Goal: Task Accomplishment & Management: Complete application form

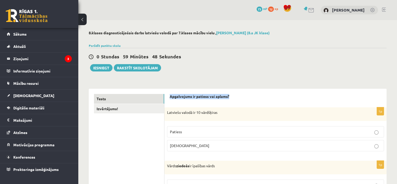
drag, startPoint x: 246, startPoint y: 94, endPoint x: 169, endPoint y: 94, distance: 77.0
copy strong "Apgalvojums ir patiess vai aplams?"
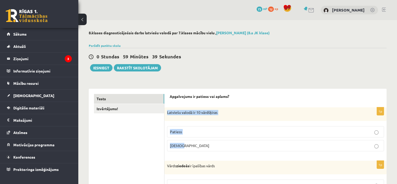
drag, startPoint x: 165, startPoint y: 113, endPoint x: 198, endPoint y: 144, distance: 45.4
click at [198, 144] on div "1p Latviešu valodā ir 10 vārdšķiras Patiess Aplams" at bounding box center [275, 131] width 222 height 48
copy div "Latviešu valodā ir 10 vārdšķiras Patiess Aplams"
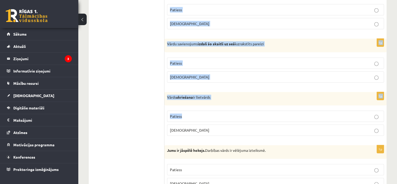
scroll to position [1537, 0]
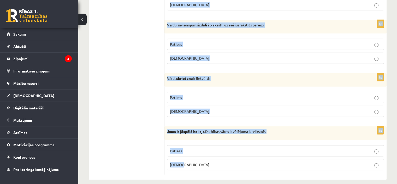
drag, startPoint x: 166, startPoint y: 114, endPoint x: 230, endPoint y: 162, distance: 79.9
copy form "Vārds ziedošs ir īpašības vārds Patiess Aplams 1p Starp grāmatām uz plaukta atr…"
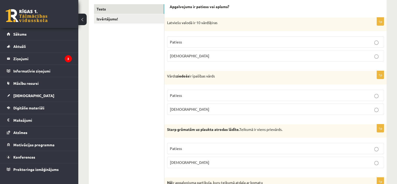
scroll to position [50, 0]
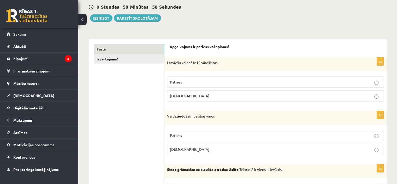
click at [179, 96] on span "Aplams" at bounding box center [189, 95] width 39 height 5
click at [354, 151] on label "Aplams" at bounding box center [275, 148] width 217 height 11
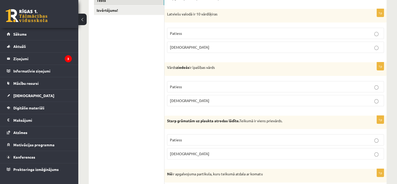
scroll to position [102, 0]
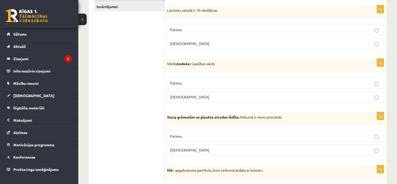
click at [189, 150] on p "Aplams" at bounding box center [275, 149] width 211 height 5
click at [182, 137] on p "Patiess" at bounding box center [275, 135] width 211 height 5
click at [184, 150] on p "Aplams" at bounding box center [275, 149] width 211 height 5
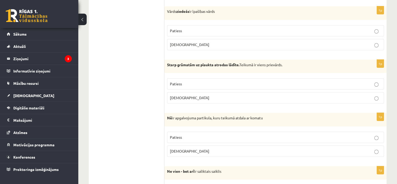
click at [184, 137] on p "Patiess" at bounding box center [275, 136] width 211 height 5
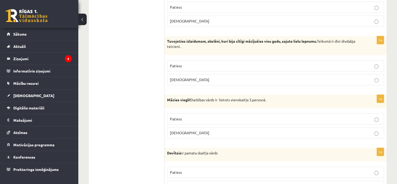
scroll to position [311, 0]
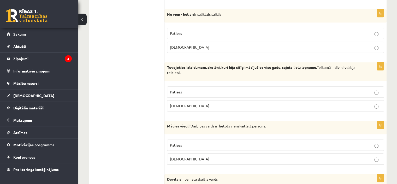
click at [188, 105] on p "Aplams" at bounding box center [275, 105] width 211 height 5
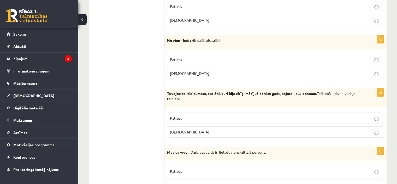
click at [189, 76] on label "Aplams" at bounding box center [275, 73] width 217 height 11
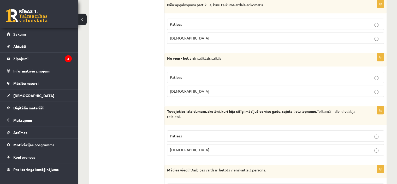
scroll to position [258, 0]
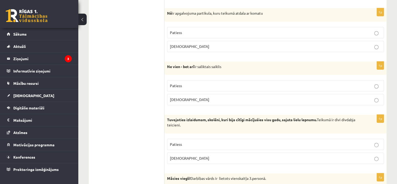
click at [199, 142] on p "Patiess" at bounding box center [275, 143] width 211 height 5
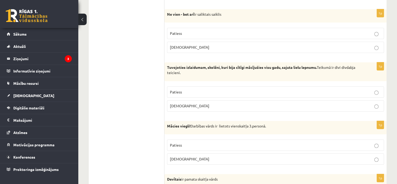
scroll to position [337, 0]
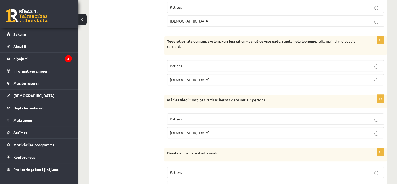
click at [234, 116] on p "Patiess" at bounding box center [275, 118] width 211 height 5
click at [228, 79] on p "Aplams" at bounding box center [275, 79] width 211 height 5
click at [194, 5] on p "Patiess" at bounding box center [275, 6] width 211 height 5
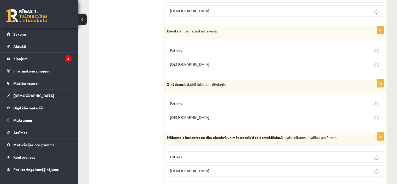
scroll to position [467, 0]
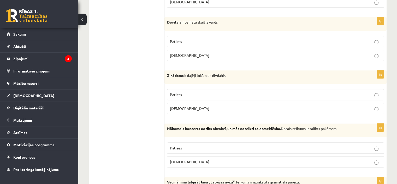
click at [182, 54] on span "Aplams" at bounding box center [189, 55] width 39 height 5
drag, startPoint x: 186, startPoint y: 92, endPoint x: 181, endPoint y: 126, distance: 34.6
click at [186, 92] on p "Patiess" at bounding box center [275, 94] width 211 height 5
click at [179, 161] on span "Aplams" at bounding box center [189, 161] width 39 height 5
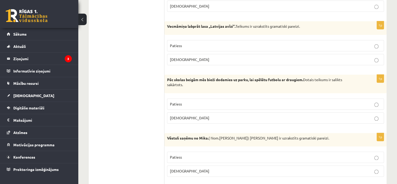
scroll to position [624, 0]
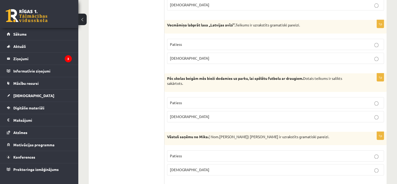
click at [184, 42] on p "Patiess" at bounding box center [275, 44] width 211 height 5
click at [180, 115] on span "Aplams" at bounding box center [189, 116] width 39 height 5
click at [179, 168] on span "Aplams" at bounding box center [189, 169] width 39 height 5
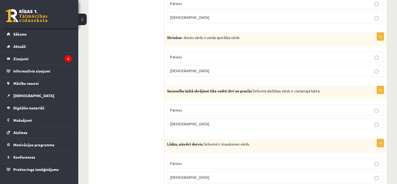
scroll to position [780, 0]
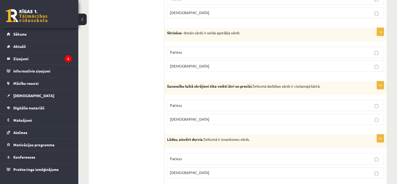
click at [179, 103] on span "Patiess" at bounding box center [176, 105] width 12 height 5
click at [181, 46] on label "Patiess" at bounding box center [275, 51] width 217 height 11
click at [185, 49] on p "Patiess" at bounding box center [275, 51] width 211 height 5
click at [188, 169] on p "Aplams" at bounding box center [275, 171] width 211 height 5
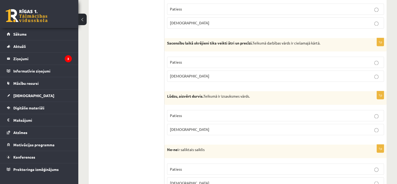
scroll to position [833, 0]
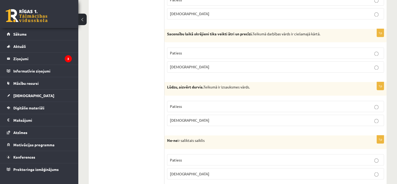
click at [177, 171] on span "Aplams" at bounding box center [189, 173] width 39 height 5
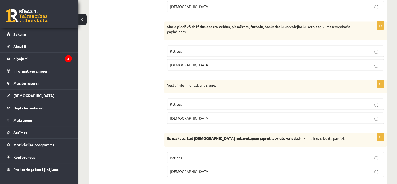
scroll to position [1015, 0]
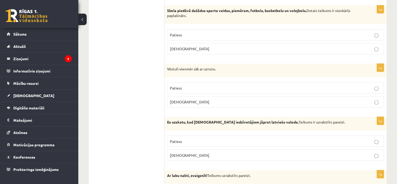
click at [188, 32] on p "Patiess" at bounding box center [275, 34] width 211 height 5
click at [175, 85] on span "Patiess" at bounding box center [176, 87] width 12 height 5
click at [188, 138] on p "Patiess" at bounding box center [275, 140] width 211 height 5
click at [180, 152] on span "Aplams" at bounding box center [189, 154] width 39 height 5
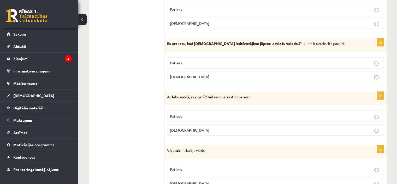
scroll to position [1120, 0]
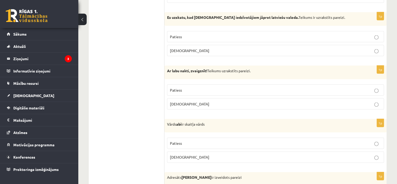
drag, startPoint x: 194, startPoint y: 87, endPoint x: 185, endPoint y: 81, distance: 11.3
click at [194, 87] on p "Patiess" at bounding box center [275, 89] width 211 height 5
click at [175, 140] on span "Patiess" at bounding box center [176, 142] width 12 height 5
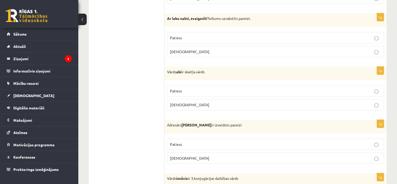
click at [182, 155] on span "Aplams" at bounding box center [189, 157] width 39 height 5
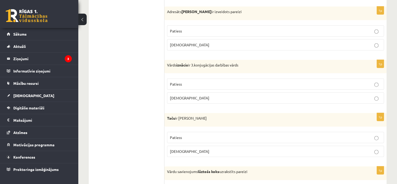
scroll to position [1303, 0]
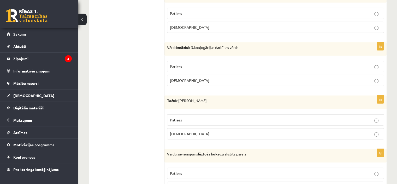
click at [180, 78] on label "Aplams" at bounding box center [275, 80] width 217 height 11
click at [189, 132] on label "Aplams" at bounding box center [275, 133] width 217 height 11
click at [186, 181] on label "Aplams" at bounding box center [275, 186] width 217 height 11
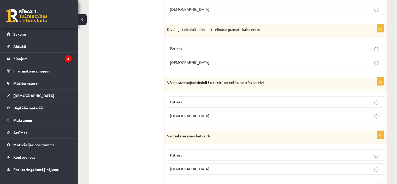
scroll to position [1486, 0]
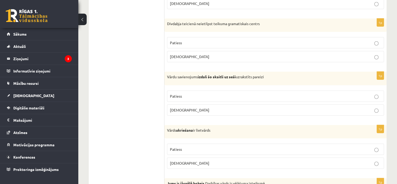
click at [209, 37] on label "Patiess" at bounding box center [275, 42] width 217 height 11
click at [190, 107] on p "Aplams" at bounding box center [275, 109] width 211 height 5
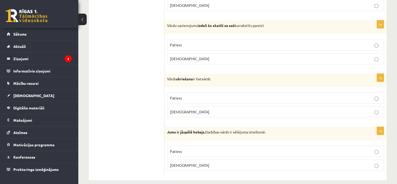
scroll to position [1537, 0]
click at [184, 94] on p "Patiess" at bounding box center [275, 96] width 211 height 5
click at [183, 162] on p "Aplams" at bounding box center [275, 164] width 211 height 5
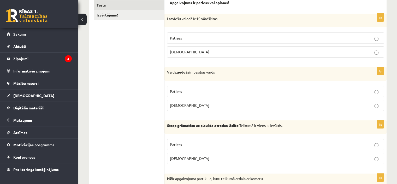
scroll to position [0, 0]
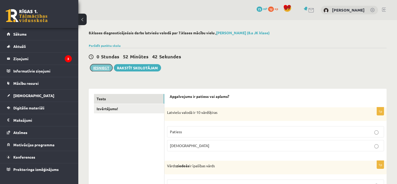
click at [106, 70] on button "Iesniegt" at bounding box center [101, 67] width 22 height 7
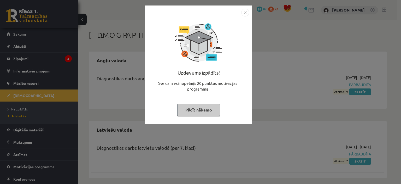
click at [244, 13] on img "Close" at bounding box center [245, 13] width 8 height 8
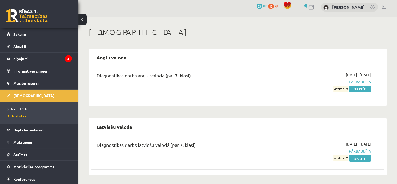
scroll to position [4, 0]
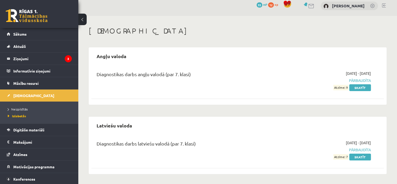
click at [285, 43] on div "Ieskaites Angļu valoda Diagnostikas darbs angļu valodā (par 7. klasi) 2025-09-0…" at bounding box center [237, 100] width 319 height 168
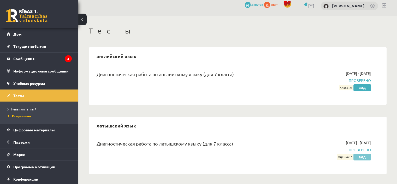
click at [366, 156] on link "Вид" at bounding box center [361, 156] width 17 height 7
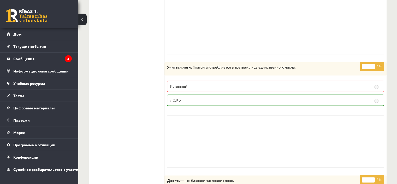
scroll to position [809, 0]
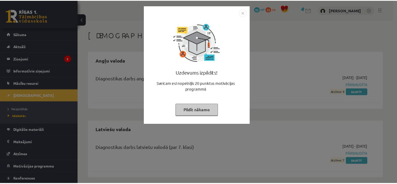
scroll to position [4, 0]
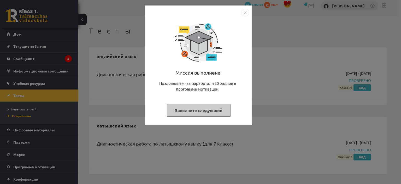
click at [245, 11] on img "Закрывать" at bounding box center [245, 13] width 8 height 8
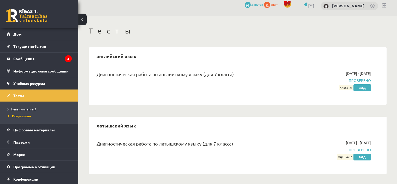
click at [28, 106] on link "Невыполненный" at bounding box center [40, 108] width 65 height 5
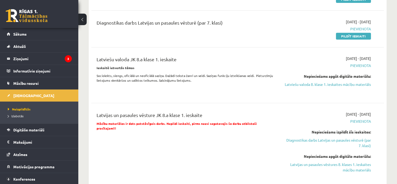
scroll to position [213, 0]
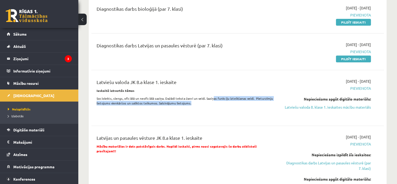
click at [210, 101] on p "Sociolekts, slengs, oficiālā un neoficiālā saziņa. Dažādi teksta žanri un veidi…" at bounding box center [187, 100] width 180 height 9
click at [221, 111] on div "Latviešu valoda JK 8.a klase 1. ieskaite Ieskaitē ietvertās tēmas Sociolekts, s…" at bounding box center [187, 97] width 188 height 39
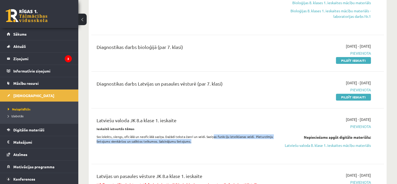
scroll to position [135, 0]
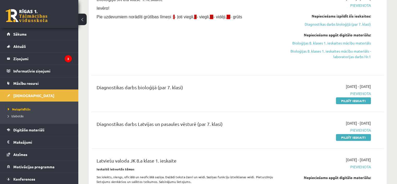
click at [232, 107] on div "Diagnostikas darbs bioloģijā (par 7. klasi) 2025-09-01 - 2025-09-15 Pievienota …" at bounding box center [237, 93] width 293 height 30
drag, startPoint x: 344, startPoint y: 102, endPoint x: 215, endPoint y: 20, distance: 152.3
click at [344, 102] on link "Pildīt ieskaiti" at bounding box center [353, 100] width 35 height 7
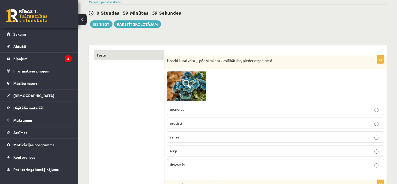
scroll to position [52, 0]
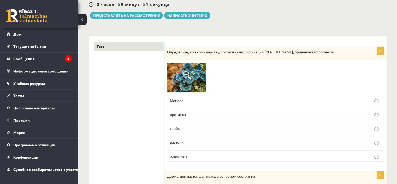
click at [183, 74] on span at bounding box center [187, 75] width 8 height 8
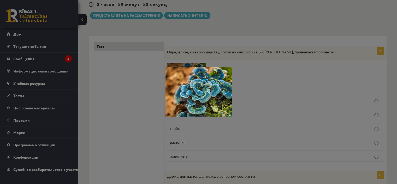
click at [137, 80] on div at bounding box center [198, 92] width 397 height 184
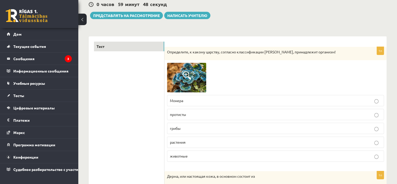
click at [195, 79] on img at bounding box center [186, 77] width 39 height 29
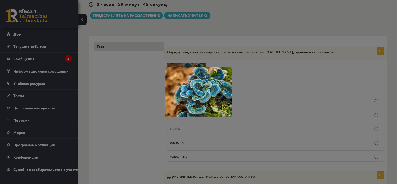
click at [120, 88] on div at bounding box center [198, 92] width 397 height 184
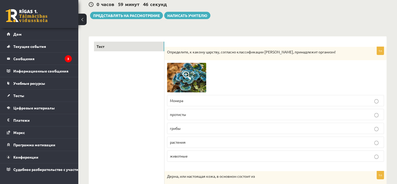
click at [184, 125] on p "грибы" at bounding box center [275, 127] width 211 height 5
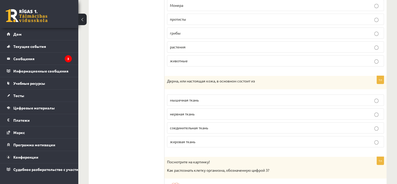
scroll to position [157, 0]
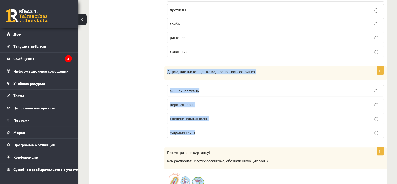
drag, startPoint x: 165, startPoint y: 70, endPoint x: 289, endPoint y: 128, distance: 136.7
click at [289, 128] on div "1п Дерма, или настоящая кожа, в основном состоит из мышечная ткань нервная ткан…" at bounding box center [275, 104] width 222 height 76
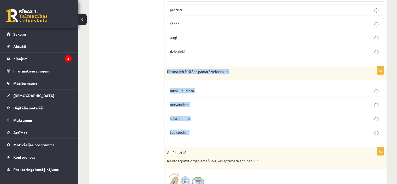
drag, startPoint x: 165, startPoint y: 69, endPoint x: 229, endPoint y: 132, distance: 89.3
click at [229, 132] on div "1p Derma jeb īstā āda pamatā veidota no muskuļaudiem nervaudiem saistaudiem tau…" at bounding box center [275, 104] width 222 height 76
copy div "Derma jeb īstā āda pamatā veidota no muskuļaudiem nervaudiem saistaudiem taukau…"
click at [194, 123] on label "saistaudiem" at bounding box center [275, 118] width 217 height 11
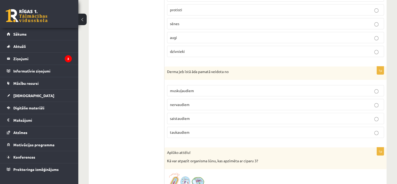
click at [195, 121] on label "saistaudiem" at bounding box center [275, 118] width 217 height 11
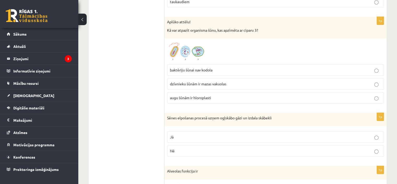
scroll to position [287, 0]
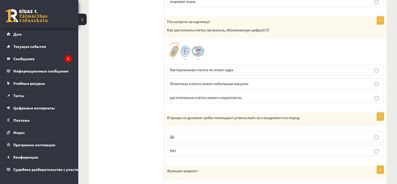
click at [194, 85] on label "Животные клетки имеют небольшие вакуоли" at bounding box center [275, 83] width 217 height 11
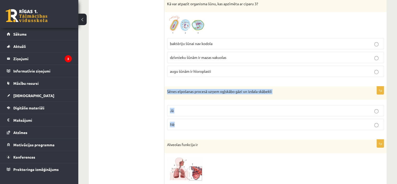
drag, startPoint x: 167, startPoint y: 91, endPoint x: 208, endPoint y: 125, distance: 53.0
click at [208, 125] on div "1p Sēnes elpošanas procesā uzņem ogļskābo gāzi un izdala skābekli Jā Nē" at bounding box center [275, 110] width 222 height 48
copy div "Sēnes elpošanas procesā uzņem ogļskābo gāzi un izdala skābekli Jā Nē"
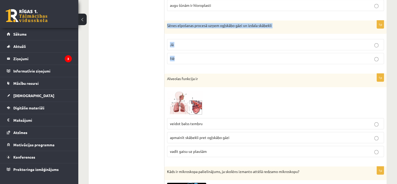
scroll to position [392, 0]
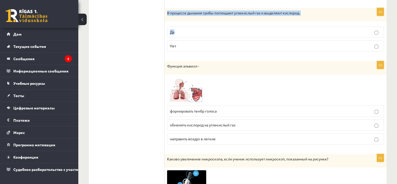
click at [192, 93] on img at bounding box center [186, 90] width 39 height 26
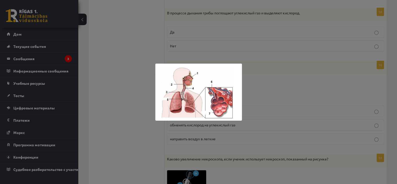
click at [249, 79] on div at bounding box center [198, 92] width 397 height 184
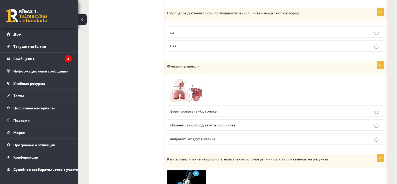
click at [226, 125] on p "обменять кислород на углекислый газ" at bounding box center [275, 124] width 211 height 5
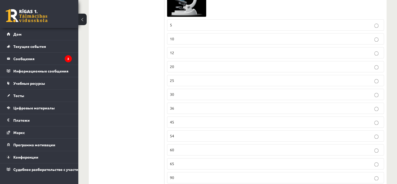
scroll to position [574, 0]
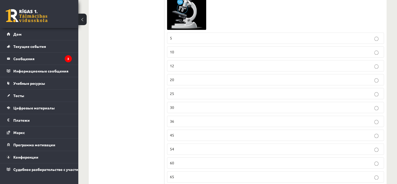
click at [177, 157] on label "60" at bounding box center [275, 162] width 217 height 11
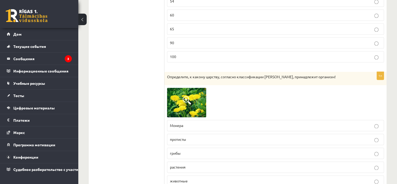
scroll to position [731, 0]
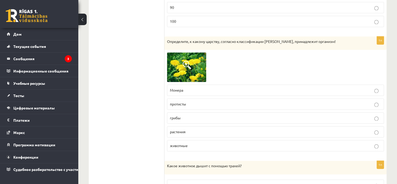
click at [202, 129] on p "растения" at bounding box center [275, 131] width 211 height 5
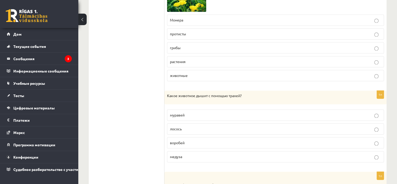
scroll to position [835, 0]
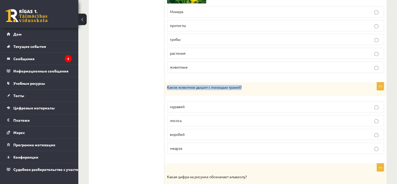
drag, startPoint x: 167, startPoint y: 82, endPoint x: 248, endPoint y: 88, distance: 81.4
click at [248, 88] on div "Какое животное дышит с помощью трахей?" at bounding box center [275, 89] width 222 height 14
copy font "Какое животное дышит с помощью трахей?"
click at [183, 104] on font "муравей" at bounding box center [177, 106] width 15 height 5
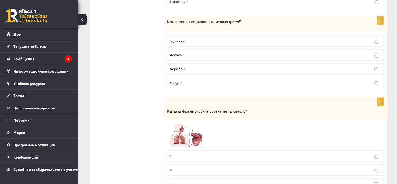
scroll to position [914, 0]
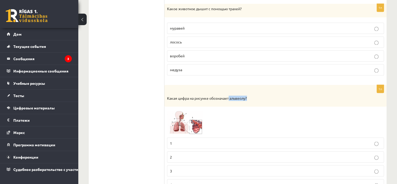
drag, startPoint x: 257, startPoint y: 93, endPoint x: 230, endPoint y: 93, distance: 27.7
click at [230, 95] on p "Какая цифра на рисунке обозначает альвеолу?" at bounding box center [262, 97] width 191 height 5
click at [231, 95] on font "Какая цифра на рисунке обозначает альвеолу?" at bounding box center [207, 97] width 80 height 5
drag, startPoint x: 230, startPoint y: 93, endPoint x: 262, endPoint y: 93, distance: 31.3
click at [262, 95] on p "Какая цифра на рисунке обозначает альвеолу?" at bounding box center [262, 97] width 191 height 5
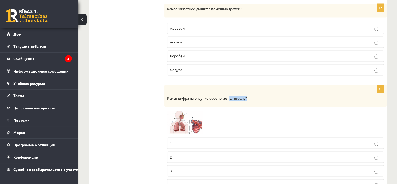
copy font "альвеолу?"
click at [188, 125] on img at bounding box center [186, 122] width 39 height 26
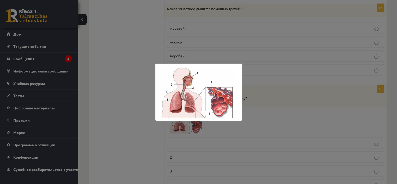
click at [283, 108] on div at bounding box center [198, 92] width 397 height 184
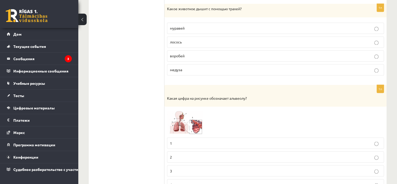
click at [179, 116] on img at bounding box center [186, 122] width 39 height 26
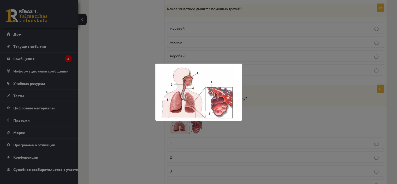
click at [277, 114] on div at bounding box center [198, 92] width 397 height 184
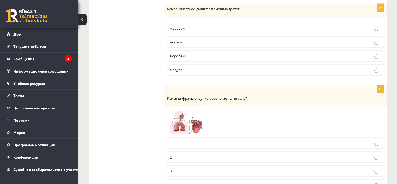
click at [174, 115] on img at bounding box center [186, 122] width 39 height 26
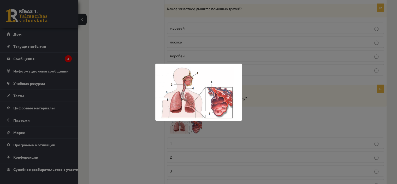
click at [280, 109] on div at bounding box center [198, 92] width 397 height 184
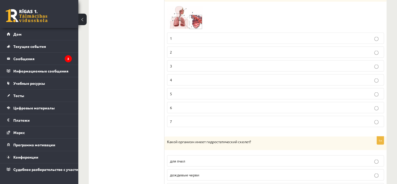
click at [178, 119] on p "7" at bounding box center [275, 121] width 211 height 5
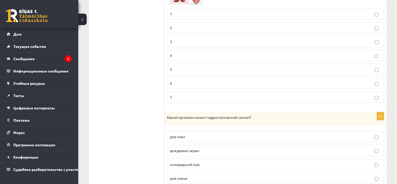
scroll to position [1070, 0]
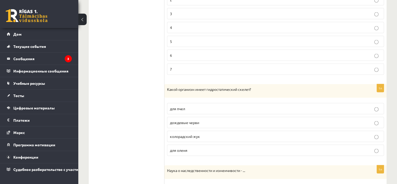
drag, startPoint x: 263, startPoint y: 84, endPoint x: 163, endPoint y: 86, distance: 99.7
click at [167, 87] on font "Какой организм имеет гидростатический скелет?" at bounding box center [209, 89] width 84 height 5
drag, startPoint x: 174, startPoint y: 85, endPoint x: 270, endPoint y: 88, distance: 96.1
click at [270, 88] on div "Какой организм имеет гидростатический скелет?" at bounding box center [275, 91] width 222 height 14
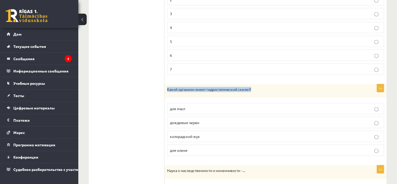
copy font "Какой организм имеет гидростатический скелет?"
click at [191, 122] on label "дождевые черви" at bounding box center [275, 122] width 217 height 11
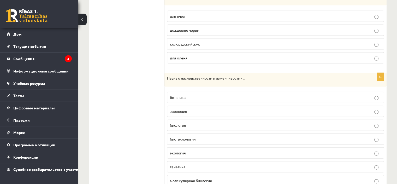
scroll to position [1175, 0]
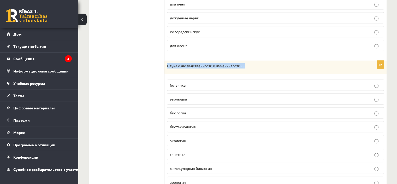
drag, startPoint x: 251, startPoint y: 61, endPoint x: 165, endPoint y: 61, distance: 86.4
click at [165, 61] on div "Наука о наследственности и изменчивости - ..." at bounding box center [275, 68] width 222 height 14
copy font "Наука о наследственности и изменчивости - ..."
click at [184, 152] on font "генетика" at bounding box center [177, 154] width 15 height 5
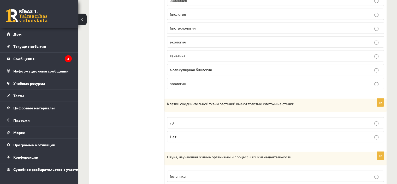
scroll to position [1279, 0]
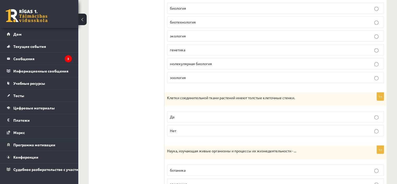
drag, startPoint x: 307, startPoint y: 93, endPoint x: 164, endPoint y: 93, distance: 143.0
click at [166, 93] on div "Клетки соединительной ткани растений имеют толстые клеточные стенки." at bounding box center [275, 99] width 222 height 14
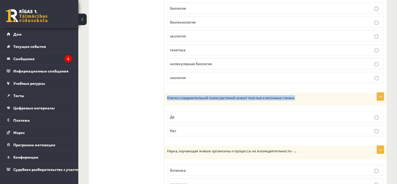
drag, startPoint x: 166, startPoint y: 93, endPoint x: 300, endPoint y: 88, distance: 134.2
click at [300, 92] on div "Клетки соединительной ткани растений имеют толстые клеточные стенки." at bounding box center [275, 99] width 222 height 14
copy font "Клетки соединительной ткани растений имеют толстые клеточные стенки."
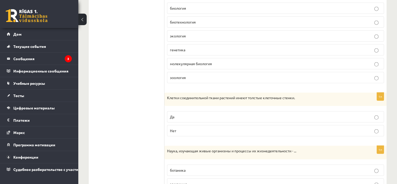
click at [206, 128] on p "Нет" at bounding box center [275, 130] width 211 height 5
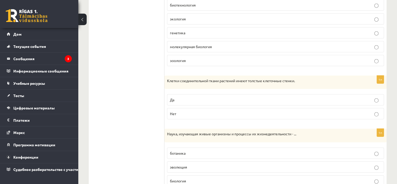
scroll to position [1305, 0]
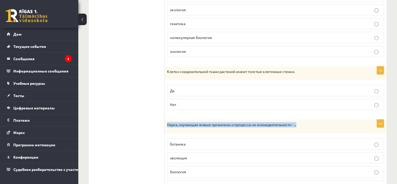
drag, startPoint x: 326, startPoint y: 118, endPoint x: 167, endPoint y: 116, distance: 159.0
click at [167, 122] on p "Наука, изучающая живые организмы и процессы их жизнедеятельности - ..." at bounding box center [262, 124] width 191 height 5
copy font "Наука, изучающая живые организмы и процессы их жизнедеятельности - ..."
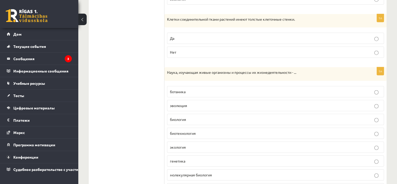
click at [187, 116] on p "биология" at bounding box center [275, 118] width 211 height 5
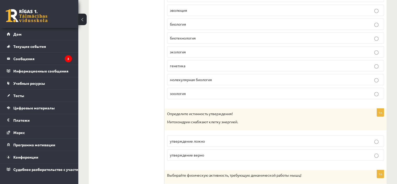
scroll to position [1462, 0]
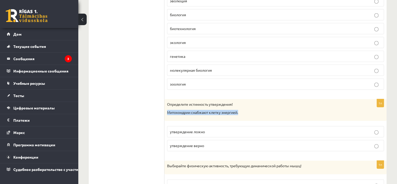
drag, startPoint x: 165, startPoint y: 104, endPoint x: 257, endPoint y: 107, distance: 91.4
click at [257, 107] on div "Определите истинность утверждения! Митохондрии снабжают клетку энергией." at bounding box center [275, 110] width 222 height 22
copy font "Митохондрии снабжают клетку энергией."
click at [186, 129] on font "утверждение ложно" at bounding box center [187, 131] width 35 height 5
click at [192, 143] on font "утверждение верно" at bounding box center [187, 145] width 34 height 5
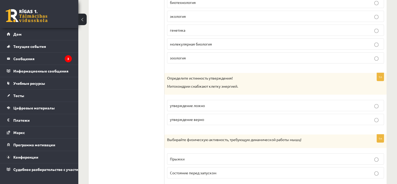
scroll to position [1514, 0]
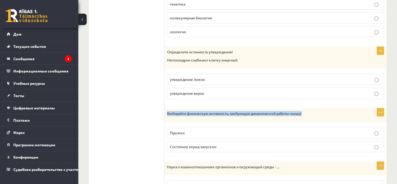
drag, startPoint x: 167, startPoint y: 105, endPoint x: 309, endPoint y: 110, distance: 141.8
click at [309, 110] on div "Выбирайте физическую активность, требующую динамической работы мышц!" at bounding box center [275, 115] width 222 height 14
copy font "Выбирайте физическую активность, требующую динамической работы мышц!"
click at [169, 111] on font "Выбирайте физическую активность, требующую динамической работы мышц!" at bounding box center [234, 113] width 134 height 5
drag, startPoint x: 167, startPoint y: 106, endPoint x: 237, endPoint y: 138, distance: 77.7
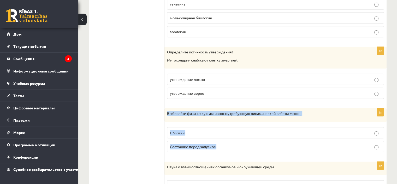
click at [237, 138] on div "1п Выбирайте физическую активность, требующую динамической работы мышц! Прыжки …" at bounding box center [275, 132] width 222 height 48
click at [198, 130] on p "Прыжки" at bounding box center [275, 132] width 211 height 5
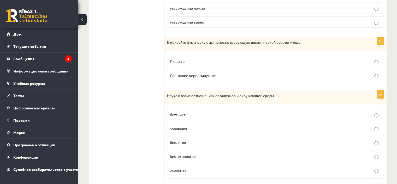
scroll to position [1592, 0]
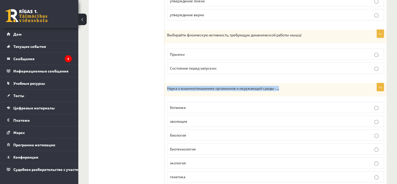
drag, startPoint x: 168, startPoint y: 80, endPoint x: 288, endPoint y: 81, distance: 120.1
click at [288, 86] on p "Наука о взаимоотношениях организмов и окружающей среды - ..." at bounding box center [262, 88] width 191 height 5
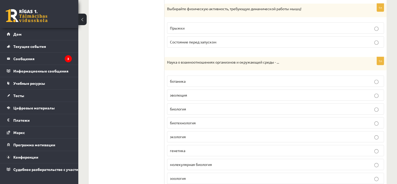
click at [190, 134] on p "экология" at bounding box center [275, 136] width 211 height 5
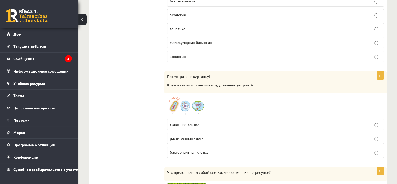
scroll to position [1749, 0]
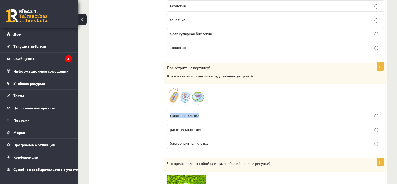
drag, startPoint x: 167, startPoint y: 107, endPoint x: 202, endPoint y: 108, distance: 34.5
click at [202, 108] on div "1п Посмотрите на картинку! Клетка какого организма представлена ​​цифрой 3? жив…" at bounding box center [275, 107] width 222 height 90
drag, startPoint x: 165, startPoint y: 120, endPoint x: 217, endPoint y: 81, distance: 64.9
click at [229, 127] on div "1п Посмотрите на картинку! Клетка какого организма представлена ​​цифрой 3? жив…" at bounding box center [275, 107] width 222 height 90
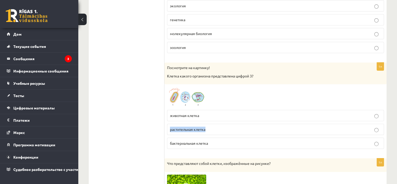
drag, startPoint x: 179, startPoint y: 121, endPoint x: 240, endPoint y: 126, distance: 61.8
click at [240, 126] on label "растительная клетка" at bounding box center [275, 128] width 217 height 11
click at [196, 113] on font "животная клетка" at bounding box center [184, 115] width 29 height 5
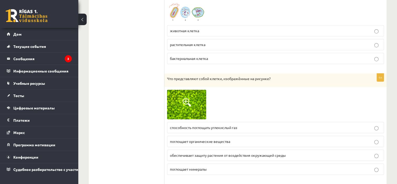
scroll to position [1879, 0]
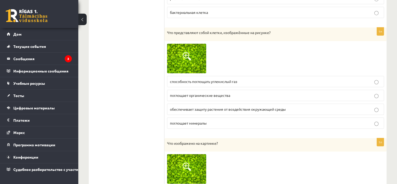
click at [193, 48] on img at bounding box center [186, 58] width 39 height 29
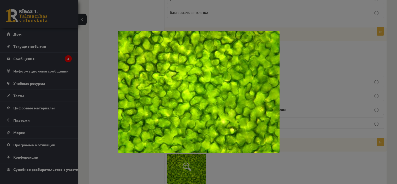
click at [324, 53] on div at bounding box center [198, 92] width 397 height 184
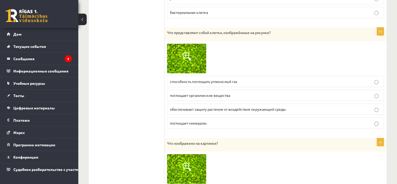
click at [182, 52] on img at bounding box center [186, 58] width 39 height 29
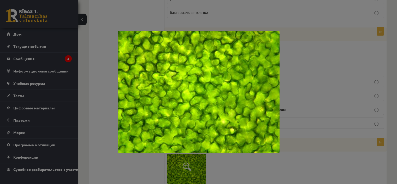
click at [318, 59] on div at bounding box center [198, 92] width 397 height 184
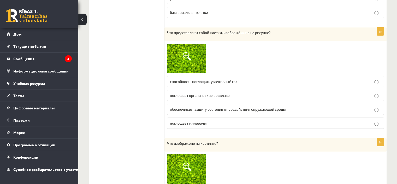
click at [191, 54] on img at bounding box center [186, 58] width 39 height 29
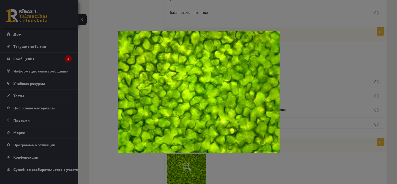
drag, startPoint x: 320, startPoint y: 50, endPoint x: 269, endPoint y: 80, distance: 58.6
click at [320, 50] on div at bounding box center [198, 92] width 397 height 184
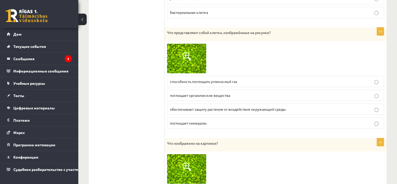
click at [214, 106] on font "обеспечивает защиту растения от воздействия окружающей среды" at bounding box center [228, 108] width 116 height 5
click at [217, 79] on font "способность поглощать углекислый газ" at bounding box center [203, 81] width 67 height 5
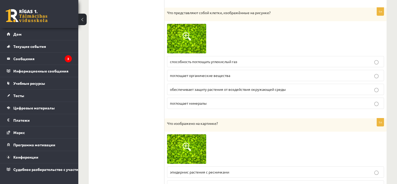
scroll to position [1932, 0]
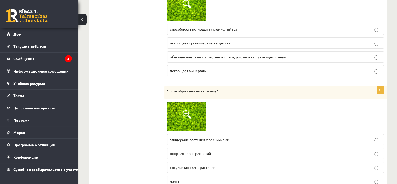
click at [185, 110] on span at bounding box center [187, 114] width 8 height 8
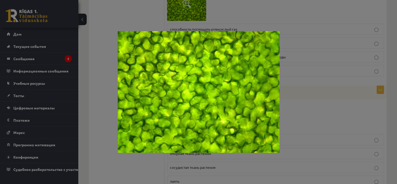
click at [291, 108] on div at bounding box center [198, 92] width 397 height 184
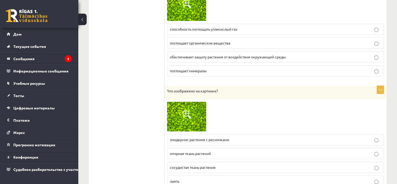
scroll to position [1958, 0]
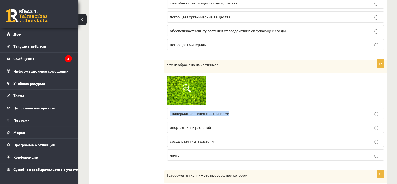
drag, startPoint x: 169, startPoint y: 104, endPoint x: 243, endPoint y: 101, distance: 74.2
click at [243, 108] on label "эпидермис растения с ресничками" at bounding box center [275, 113] width 217 height 11
drag, startPoint x: 189, startPoint y: 117, endPoint x: 219, endPoint y: 117, distance: 30.0
click at [219, 117] on div "1п Что изображено на картинке? эпидермис растения с ресничками опорная ткань ра…" at bounding box center [275, 112] width 222 height 105
drag, startPoint x: 169, startPoint y: 132, endPoint x: 215, endPoint y: 68, distance: 78.1
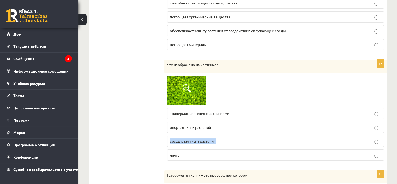
click at [234, 135] on label "сосудистая ткань растения" at bounding box center [275, 140] width 217 height 11
drag, startPoint x: 194, startPoint y: 146, endPoint x: 168, endPoint y: 147, distance: 26.9
click at [168, 149] on label "лаять" at bounding box center [275, 154] width 217 height 11
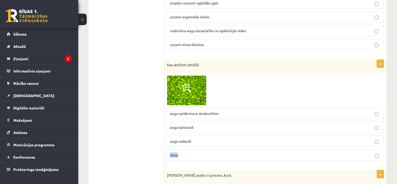
drag, startPoint x: 187, startPoint y: 146, endPoint x: 164, endPoint y: 148, distance: 23.1
click at [164, 148] on div "1p Kas attēlots attēlā? auga epiderma ar atvārsnītēm auga balstaudi auga vadaud…" at bounding box center [275, 112] width 222 height 105
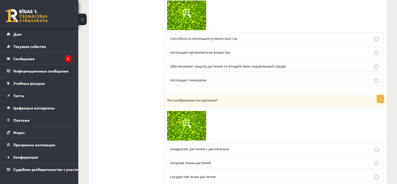
scroll to position [1932, 0]
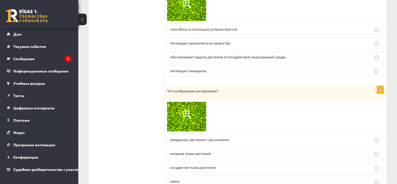
click at [197, 150] on p "опорная ткань растений" at bounding box center [275, 152] width 211 height 5
click at [222, 137] on font "эпидермис растения с ресничками" at bounding box center [199, 139] width 59 height 5
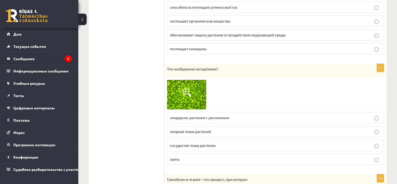
scroll to position [1984, 0]
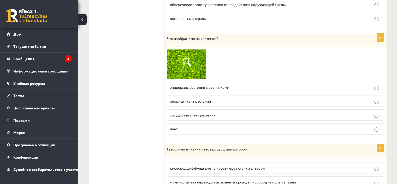
click at [190, 95] on label "опорная ткань растений" at bounding box center [275, 100] width 217 height 11
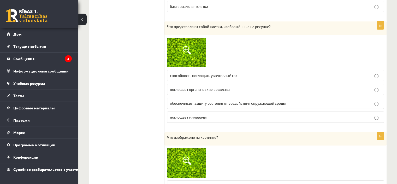
scroll to position [1853, 0]
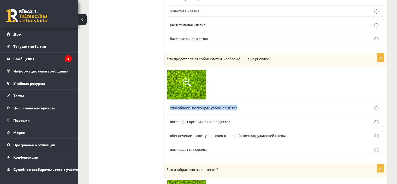
drag, startPoint x: 257, startPoint y: 98, endPoint x: 168, endPoint y: 94, distance: 89.4
click at [168, 102] on label "способность поглощать углекислый газ" at bounding box center [275, 107] width 217 height 11
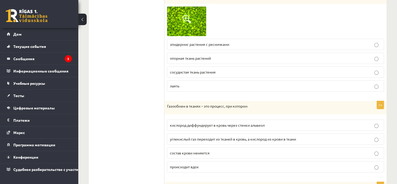
scroll to position [2036, 0]
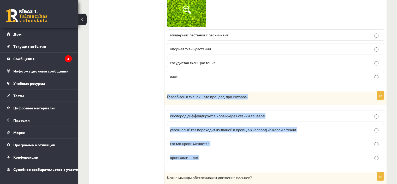
drag, startPoint x: 169, startPoint y: 88, endPoint x: 271, endPoint y: 147, distance: 117.9
click at [271, 147] on div "1п Газообмен в тканях – это процесс, при котором кислород диффундирует в кровь …" at bounding box center [275, 129] width 222 height 76
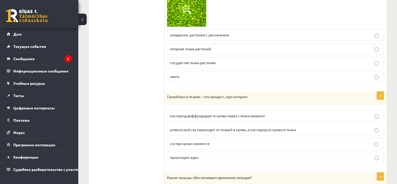
click at [206, 127] on font "углекислый газ переходит из тканей в кровь, а кислород из крови в ткани" at bounding box center [233, 129] width 126 height 5
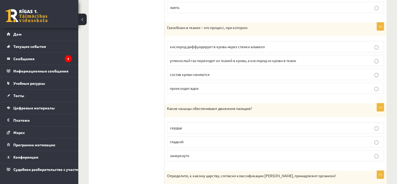
scroll to position [2114, 0]
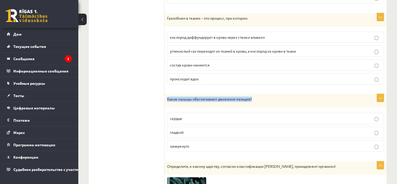
drag, startPoint x: 166, startPoint y: 89, endPoint x: 259, endPoint y: 90, distance: 92.7
click at [259, 94] on div "Какие мышцы обеспечивают движения пальцев?" at bounding box center [275, 101] width 222 height 14
click at [188, 143] on p "зачеркнуто" at bounding box center [275, 145] width 211 height 5
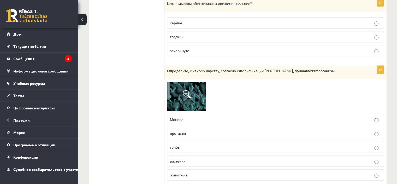
scroll to position [2219, 0]
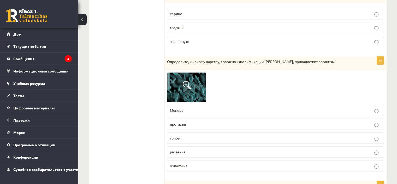
click at [190, 121] on p "протисты" at bounding box center [275, 123] width 211 height 5
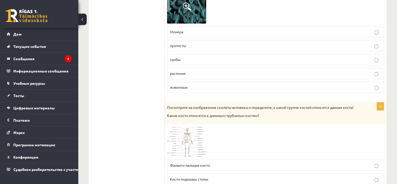
scroll to position [2323, 0]
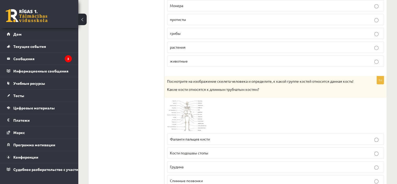
click at [188, 111] on img at bounding box center [186, 115] width 39 height 30
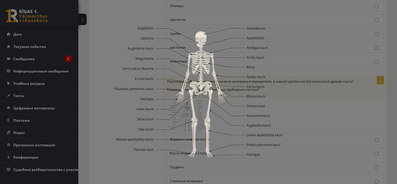
click at [308, 87] on div at bounding box center [198, 92] width 397 height 184
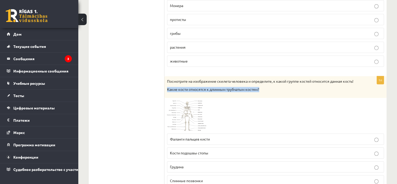
drag, startPoint x: 274, startPoint y: 78, endPoint x: 166, endPoint y: 78, distance: 107.5
click at [166, 78] on div "Посмотрите на изображение скелета человека и определите, к какой группе костей …" at bounding box center [275, 87] width 222 height 22
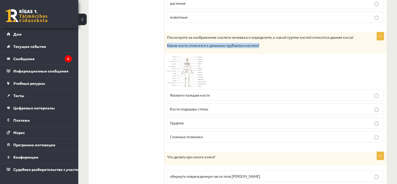
scroll to position [2375, 0]
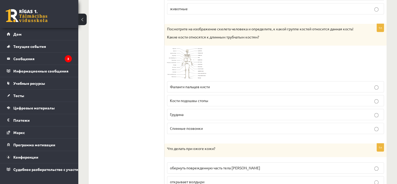
click at [196, 111] on p "Грудина" at bounding box center [275, 113] width 211 height 5
click at [200, 61] on img at bounding box center [186, 63] width 39 height 30
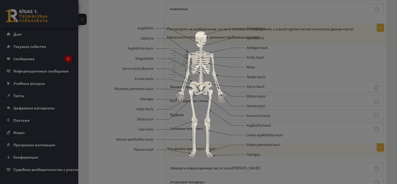
click at [306, 54] on div at bounding box center [198, 92] width 397 height 184
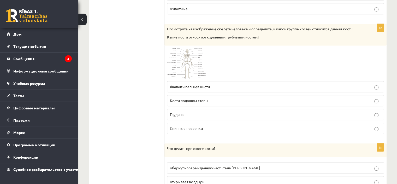
click at [200, 122] on label "Спинные позвонки" at bounding box center [275, 127] width 217 height 11
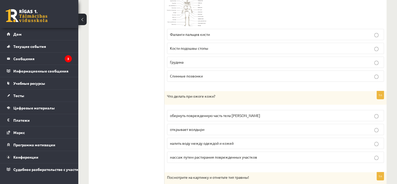
scroll to position [2454, 0]
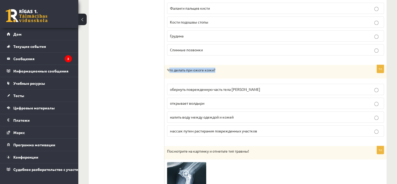
drag, startPoint x: 170, startPoint y: 58, endPoint x: 223, endPoint y: 57, distance: 53.3
click at [223, 67] on p "Что делать при ожоге кожи?" at bounding box center [262, 69] width 191 height 5
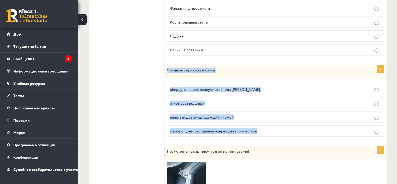
drag, startPoint x: 167, startPoint y: 57, endPoint x: 281, endPoint y: 124, distance: 131.8
click at [281, 124] on div "1п Что делать при ожоге кожи? обернуть поврежденную часть тела фольгой открывае…" at bounding box center [275, 103] width 222 height 76
click at [184, 114] on font "налить воду между одеждой и кожей" at bounding box center [202, 116] width 64 height 5
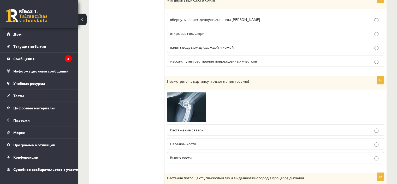
scroll to position [2532, 0]
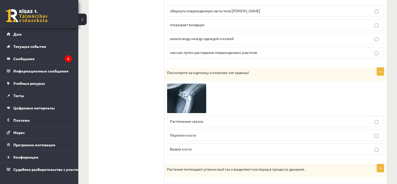
click at [204, 90] on img at bounding box center [186, 97] width 39 height 29
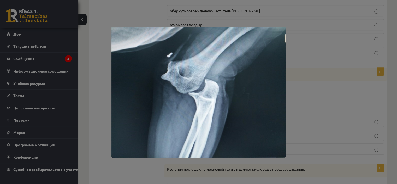
click at [311, 83] on div at bounding box center [198, 92] width 397 height 184
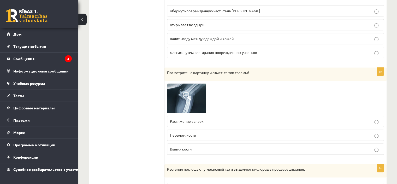
click at [196, 146] on p "Вывих кости" at bounding box center [275, 148] width 211 height 5
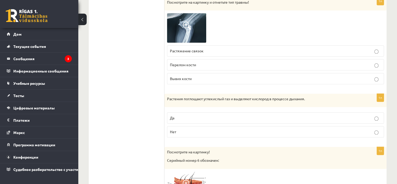
scroll to position [2610, 0]
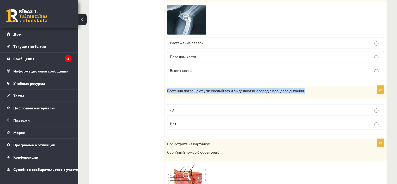
drag, startPoint x: 179, startPoint y: 78, endPoint x: 323, endPoint y: 76, distance: 144.6
click at [323, 85] on div "Растения поглощают углекислый газ и выделяют кислород в процессе дыхания." at bounding box center [275, 92] width 222 height 14
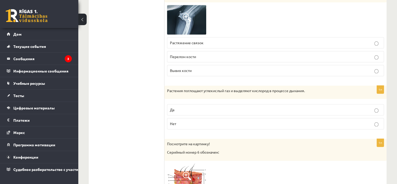
click at [188, 121] on p "Нет" at bounding box center [275, 123] width 211 height 5
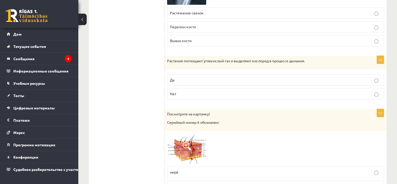
scroll to position [2662, 0]
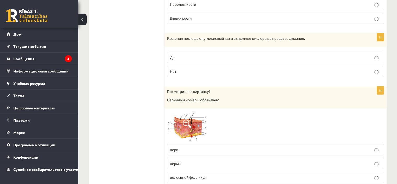
click at [196, 119] on img at bounding box center [186, 126] width 39 height 31
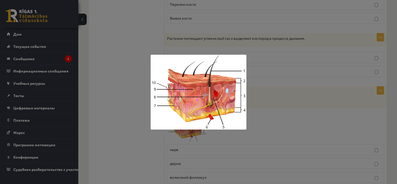
click at [265, 104] on div at bounding box center [198, 92] width 397 height 184
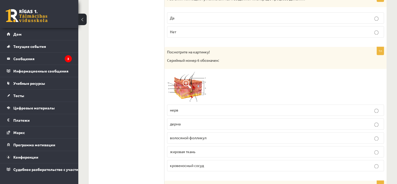
scroll to position [2715, 0]
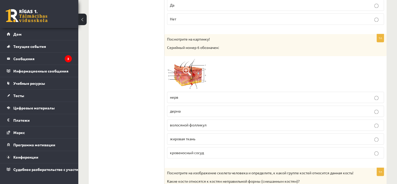
click at [209, 122] on p "волосяной фолликул" at bounding box center [275, 124] width 211 height 5
click at [192, 61] on img at bounding box center [186, 73] width 39 height 31
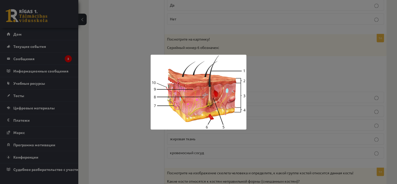
click at [281, 74] on div at bounding box center [198, 92] width 397 height 184
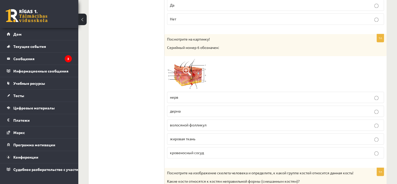
click at [194, 74] on img at bounding box center [186, 73] width 39 height 31
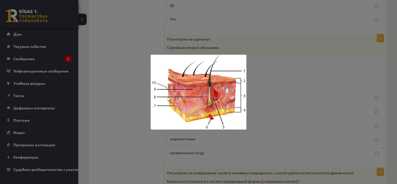
click at [289, 80] on div at bounding box center [198, 92] width 397 height 184
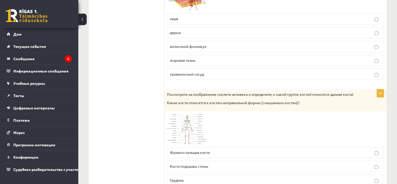
scroll to position [2819, 0]
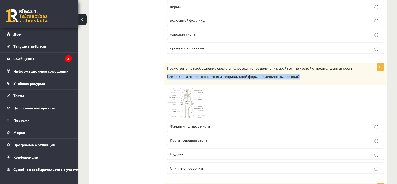
drag, startPoint x: 166, startPoint y: 63, endPoint x: 315, endPoint y: 63, distance: 149.3
click at [315, 63] on div "Посмотрите на изображение скелета человека и определите, к какой группе костей …" at bounding box center [275, 74] width 222 height 22
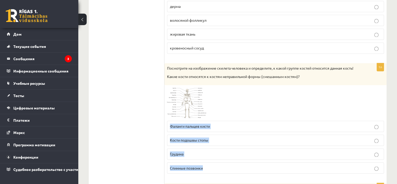
drag, startPoint x: 167, startPoint y: 111, endPoint x: 234, endPoint y: 155, distance: 80.6
click at [234, 155] on div "1п Посмотрите на изображение скелета человека и определите, к какой группе кост…" at bounding box center [275, 120] width 222 height 114
click at [202, 165] on font "Спинные позвонки" at bounding box center [186, 167] width 33 height 5
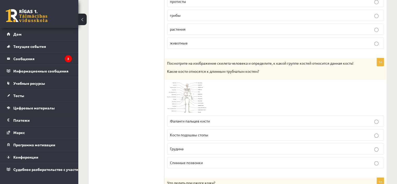
scroll to position [2349, 0]
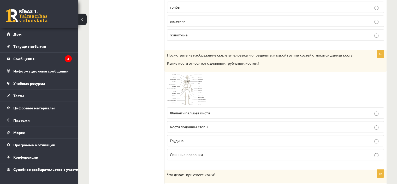
click at [215, 151] on p "Спинные позвонки" at bounding box center [275, 153] width 211 height 5
click at [214, 110] on p "Фаланги пальцев кисти" at bounding box center [275, 112] width 211 height 5
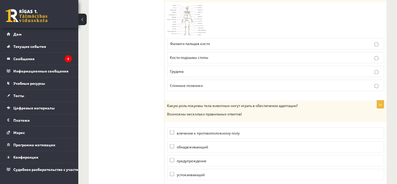
scroll to position [2904, 0]
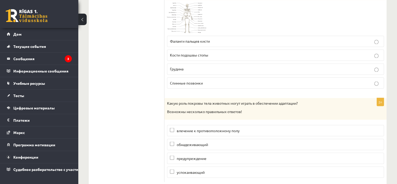
click at [203, 141] on font "обнадеживающий" at bounding box center [192, 143] width 31 height 5
click at [209, 125] on label "влечение к противоположному полу" at bounding box center [275, 130] width 217 height 11
click at [202, 152] on label "предупреждение" at bounding box center [275, 157] width 217 height 11
click at [196, 152] on fieldset "влечение к противоположному полу обнадеживающий предупреждение успокаивающий" at bounding box center [275, 150] width 217 height 57
click at [197, 169] on font "успокаивающий" at bounding box center [191, 171] width 28 height 5
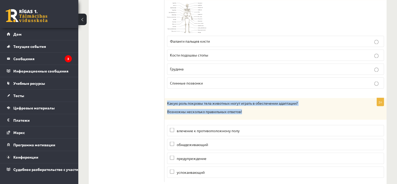
drag, startPoint x: 167, startPoint y: 90, endPoint x: 256, endPoint y: 102, distance: 89.6
click at [256, 102] on div "Какую роль покровы тела животных могут играть в обеспечении адаптации? Возможны…" at bounding box center [275, 109] width 222 height 22
drag, startPoint x: 313, startPoint y: 88, endPoint x: 306, endPoint y: 88, distance: 6.5
click at [313, 100] on p "Какую роль покровы тела животных могут играть в обеспечении адаптации?" at bounding box center [262, 102] width 191 height 5
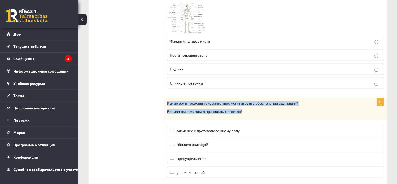
click at [301, 100] on p "Какую роль покровы тела животных могут играть в обеспечении адаптации?" at bounding box center [262, 102] width 191 height 5
drag, startPoint x: 301, startPoint y: 88, endPoint x: 165, endPoint y: 90, distance: 135.7
click at [165, 98] on div "Какую роль покровы тела животных могут играть в обеспечении адаптации? Возможны…" at bounding box center [275, 109] width 222 height 22
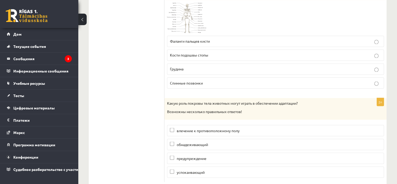
click at [200, 128] on font "влечение к противоположному полу" at bounding box center [208, 130] width 63 height 5
click at [198, 169] on p "успокаивающий" at bounding box center [275, 171] width 211 height 5
click at [208, 141] on font "обнадеживающий" at bounding box center [192, 143] width 31 height 5
click at [219, 141] on p "обнадеживающий" at bounding box center [275, 143] width 211 height 5
click at [212, 169] on p "успокаивающий" at bounding box center [275, 171] width 211 height 5
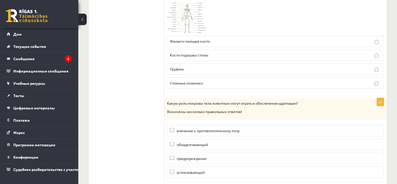
click at [199, 125] on label "влечение к противоположному полу" at bounding box center [275, 130] width 217 height 11
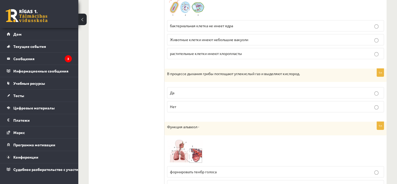
scroll to position [294, 0]
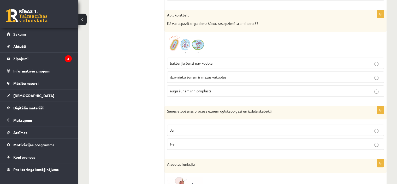
click at [182, 145] on p "Nē" at bounding box center [275, 143] width 211 height 5
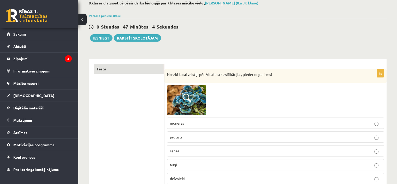
scroll to position [0, 0]
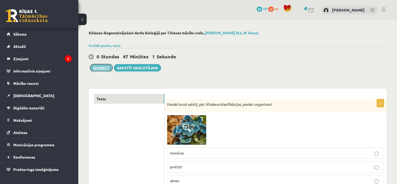
click at [103, 66] on button "Iesniegt" at bounding box center [101, 67] width 22 height 7
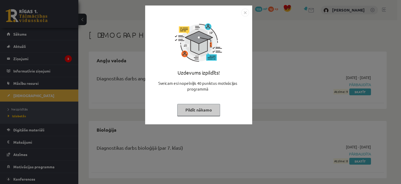
click at [245, 11] on img "Close" at bounding box center [245, 13] width 8 height 8
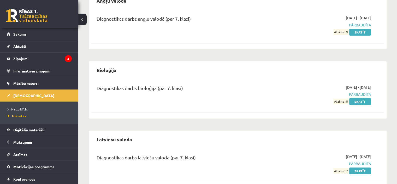
scroll to position [47, 0]
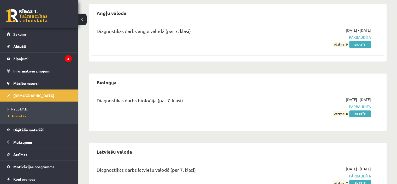
click at [24, 107] on span "Neizpildītās" at bounding box center [18, 109] width 20 height 4
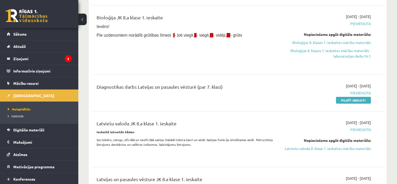
scroll to position [126, 0]
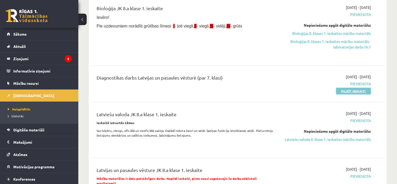
click at [345, 91] on link "Pildīt ieskaiti" at bounding box center [353, 90] width 35 height 7
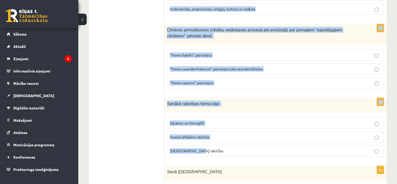
scroll to position [1992, 0]
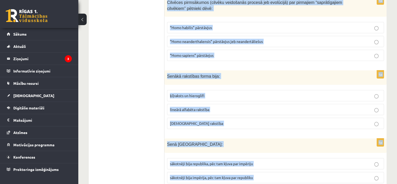
drag, startPoint x: 174, startPoint y: 105, endPoint x: 323, endPoint y: 164, distance: 161.0
copy form "Eiropas vēsturē viduslaiki sākās: līdz ar Romas valsts sagraušanu un vairāku ģe…"
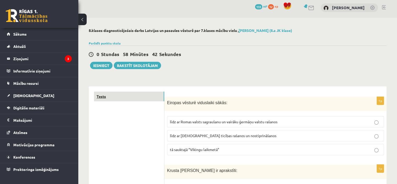
scroll to position [0, 0]
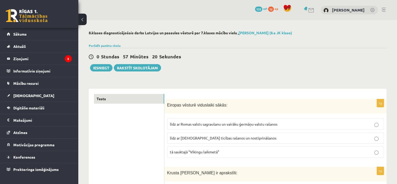
click at [189, 125] on span "līdz ar Romas valsts sagraušanu un vairāku ģermāņu valstu rašanos" at bounding box center [224, 123] width 108 height 5
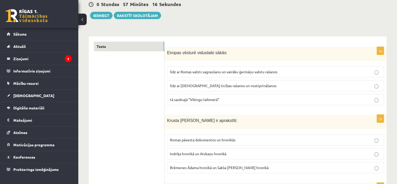
scroll to position [78, 0]
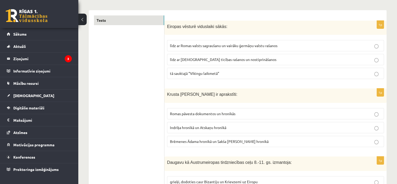
click at [182, 123] on label "Indriķa hronikā un Atskaņu hronikā" at bounding box center [275, 127] width 217 height 11
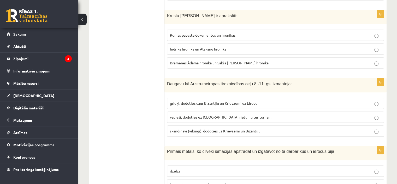
click at [213, 134] on label "skandināvi (vikingi), dodoties uz Krievzemi un Bizantiju" at bounding box center [275, 130] width 217 height 11
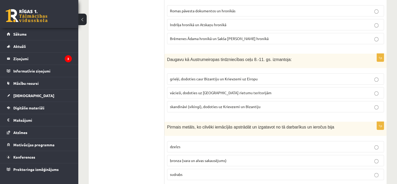
scroll to position [209, 0]
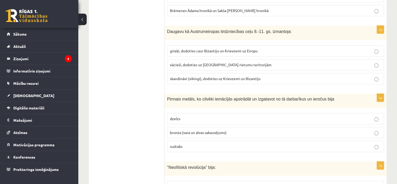
click at [193, 130] on span "bronza (vara un alvas sakausējums)" at bounding box center [198, 132] width 57 height 5
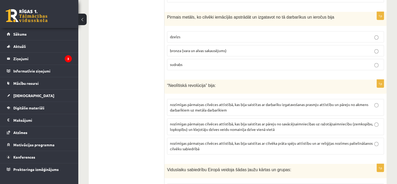
scroll to position [313, 0]
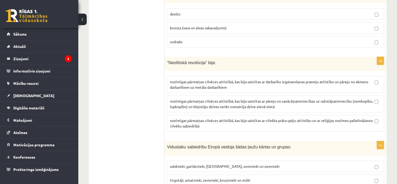
click at [211, 79] on span "nozīmīgas pārmaiņas cilvēces attīstībā, kas bija saistītas ar darbarīku izgatav…" at bounding box center [269, 84] width 198 height 10
click at [266, 106] on span "nozīmīgas pārmaiņas cilvēces attīstībā, kas bija saistītas ar pāreju no savācēj…" at bounding box center [271, 103] width 203 height 10
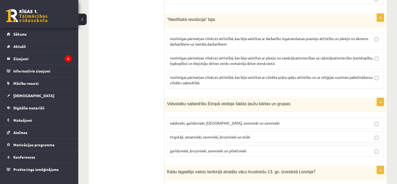
scroll to position [365, 0]
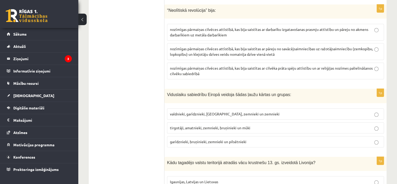
click at [179, 140] on span "garīdznieki, bruņinieki, zemnieki un pilsētnieki" at bounding box center [208, 141] width 76 height 5
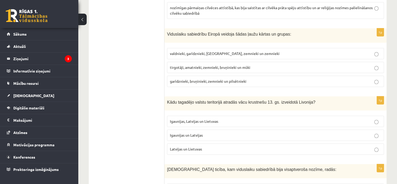
scroll to position [444, 0]
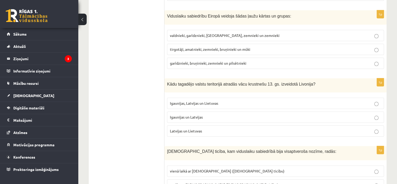
click at [193, 118] on label "Igaunijas un Latvijas" at bounding box center [275, 116] width 217 height 11
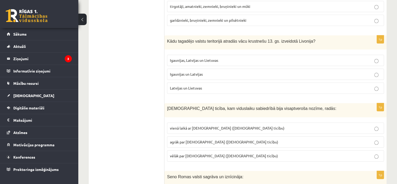
scroll to position [496, 0]
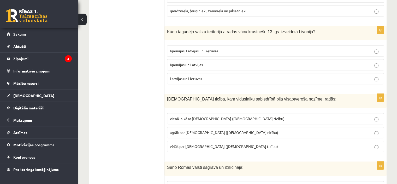
click at [193, 130] on span "agrāk par islamu (musulmaņu ticību)" at bounding box center [224, 132] width 108 height 5
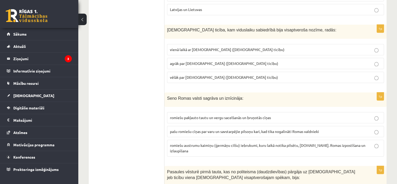
scroll to position [574, 0]
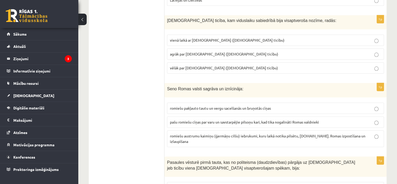
click at [206, 135] on p "romiešu austrumu kaimiņu (ģermāņu cilšu) iebrukumi, kuru laikā notika pilsētu, …" at bounding box center [275, 138] width 211 height 11
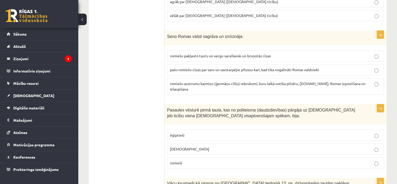
click at [180, 146] on p "ebreji" at bounding box center [275, 148] width 211 height 5
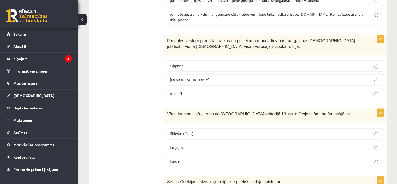
scroll to position [705, 0]
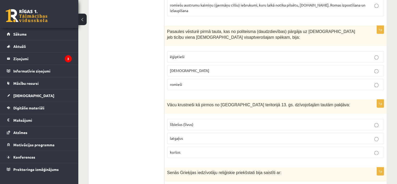
click at [184, 122] on span "lībiešus (līvus)" at bounding box center [181, 124] width 23 height 5
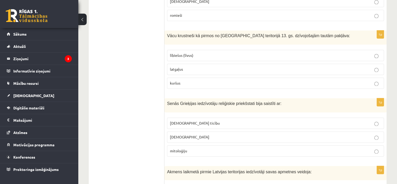
scroll to position [783, 0]
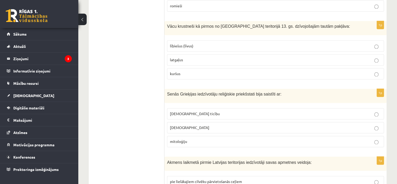
click at [187, 139] on span "mitoloģiju" at bounding box center [178, 141] width 17 height 5
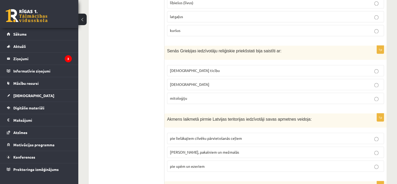
scroll to position [835, 0]
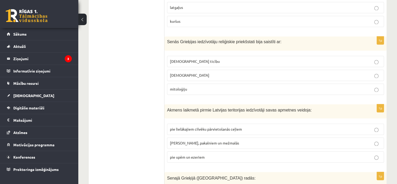
click at [189, 151] on label "pie upēm un ezeriem" at bounding box center [275, 156] width 217 height 11
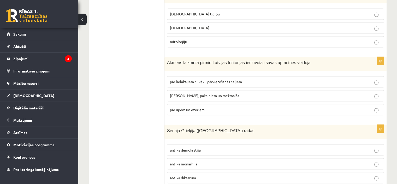
scroll to position [914, 0]
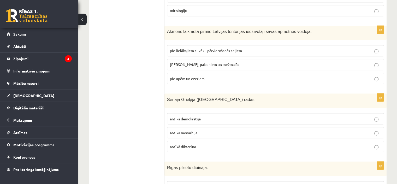
click at [198, 116] on span "antīkā demokrātija" at bounding box center [185, 118] width 31 height 5
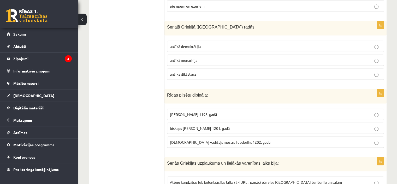
scroll to position [992, 0]
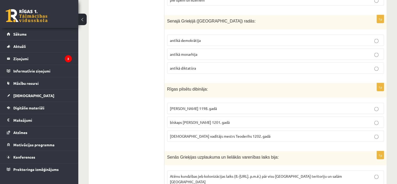
click at [218, 119] on p "bīskaps Alberts 1201. gadā" at bounding box center [275, 121] width 211 height 5
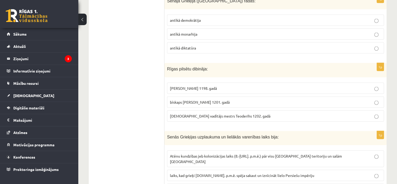
scroll to position [1044, 0]
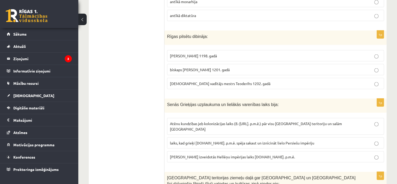
click at [215, 140] on span "laiks, kad grieķi 5.gs. p.m.ē. spēja sakaut un iznīcināt lielo Persiešu impēriju" at bounding box center [242, 142] width 144 height 5
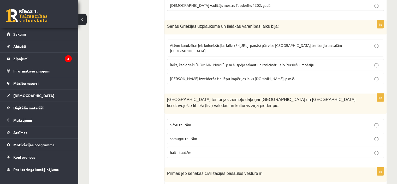
scroll to position [1122, 0]
click at [189, 135] on span "somugru tautām" at bounding box center [183, 137] width 27 height 5
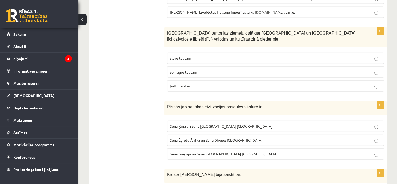
scroll to position [1201, 0]
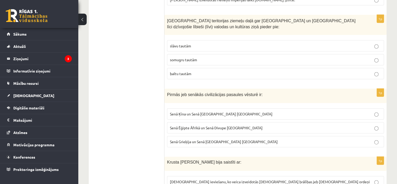
click at [199, 125] on span "Senā Ēģipte Āfrikā un Senā Divupe Āzijā" at bounding box center [216, 127] width 93 height 5
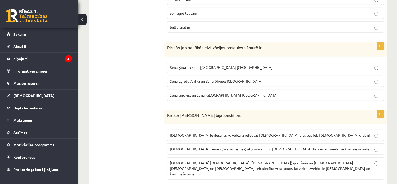
scroll to position [1253, 0]
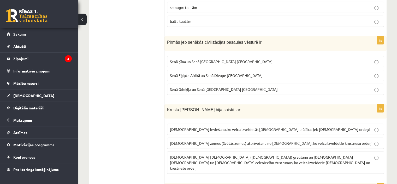
click at [186, 140] on p "Kristus zemes (Svētās zemes) atbrīvošanu no musulmaņiem, ko veica izveidotie kr…" at bounding box center [275, 142] width 211 height 5
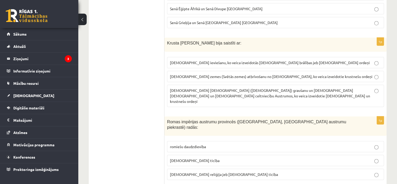
scroll to position [1331, 0]
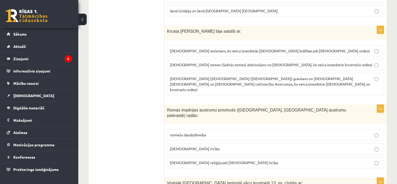
click at [199, 146] on p "kristīgā ticība" at bounding box center [275, 148] width 211 height 5
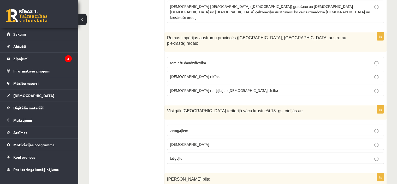
scroll to position [1410, 0]
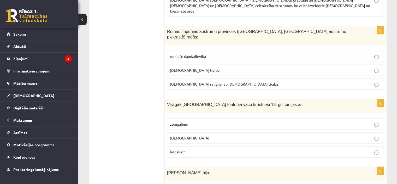
click at [190, 121] on p "zemgaļiem" at bounding box center [275, 123] width 211 height 5
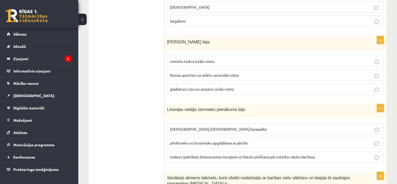
click at [197, 154] on span "nodevu (pārtikas) došana zemes kungiem un klaušu pildīšana jeb noteiktu darbu d…" at bounding box center [242, 156] width 145 height 5
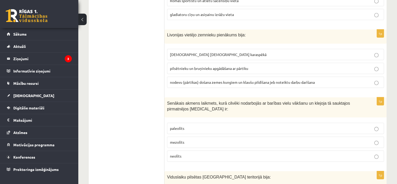
scroll to position [1618, 0]
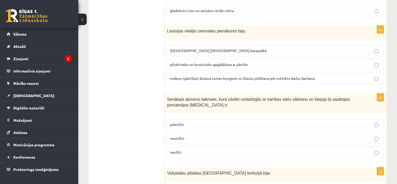
click at [183, 122] on span "paleolīts" at bounding box center [177, 124] width 14 height 5
click at [253, 121] on p "paleolīts" at bounding box center [275, 123] width 211 height 5
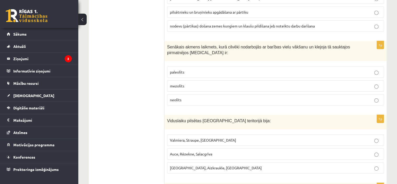
click at [194, 134] on label "Valmiera, Straupe, Koknese" at bounding box center [275, 139] width 217 height 11
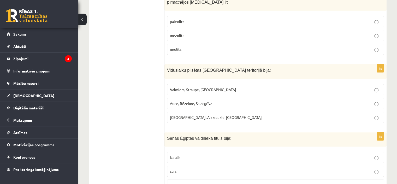
scroll to position [1723, 0]
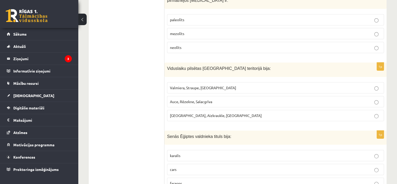
click at [184, 180] on p "faraons" at bounding box center [275, 182] width 211 height 5
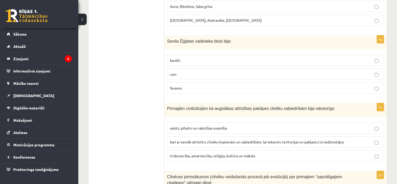
scroll to position [1827, 0]
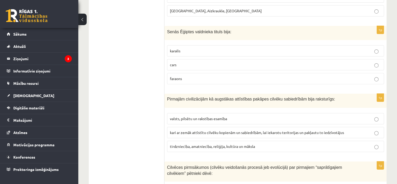
click at [187, 116] on span "valsts, pilsētu un rakstības esamība" at bounding box center [198, 118] width 57 height 5
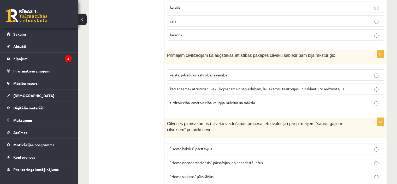
scroll to position [1879, 0]
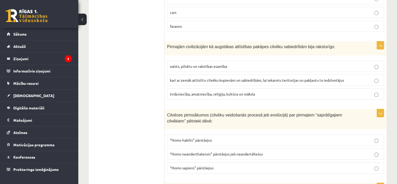
click at [209, 165] on span "“Homo sapiens” pārstāvjus" at bounding box center [192, 167] width 44 height 5
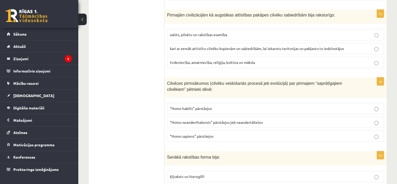
scroll to position [1932, 0]
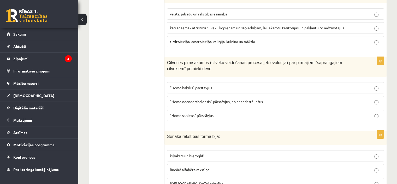
click at [212, 153] on p "ķīļraksts un hieroglifi" at bounding box center [275, 155] width 211 height 5
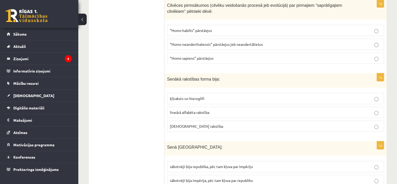
scroll to position [1992, 0]
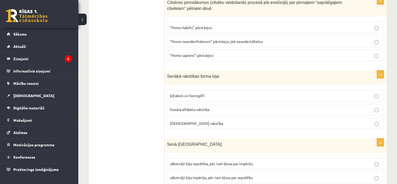
click at [235, 161] on span "sākotnēji bija republika, pēc tam kļuva par impēriju" at bounding box center [211, 163] width 83 height 5
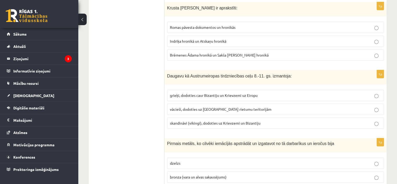
scroll to position [0, 0]
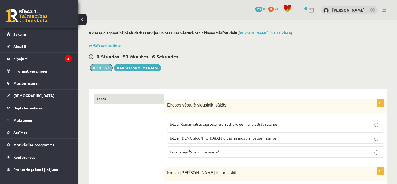
click at [103, 66] on button "Iesniegt" at bounding box center [101, 67] width 22 height 7
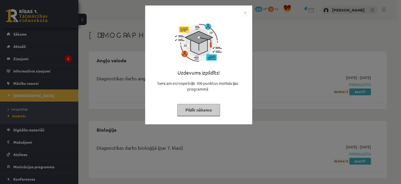
click at [244, 10] on img "Close" at bounding box center [245, 13] width 8 height 8
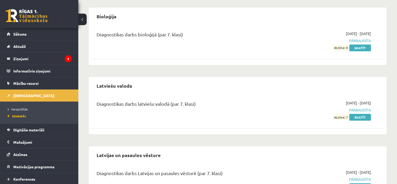
scroll to position [90, 0]
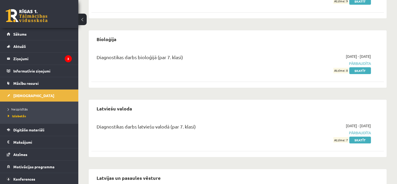
click at [26, 104] on ul "Neizpildītās [GEOGRAPHIC_DATA]" at bounding box center [39, 112] width 78 height 22
click at [23, 107] on span "Neizpildītās" at bounding box center [18, 109] width 20 height 4
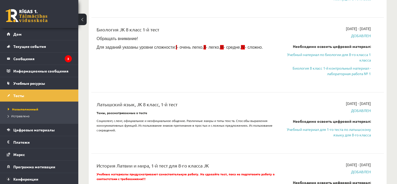
scroll to position [209, 0]
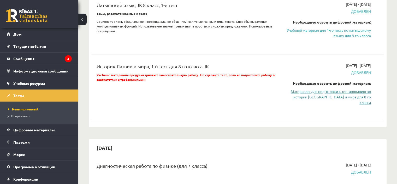
click at [318, 92] on font "Материалы для подготовки к тестированию по истории [GEOGRAPHIC_DATA] и мира для…" at bounding box center [331, 97] width 80 height 16
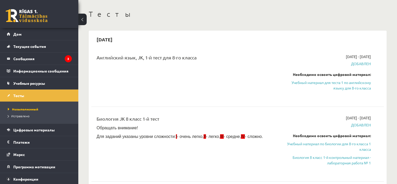
scroll to position [0, 0]
